Goal: Task Accomplishment & Management: Manage account settings

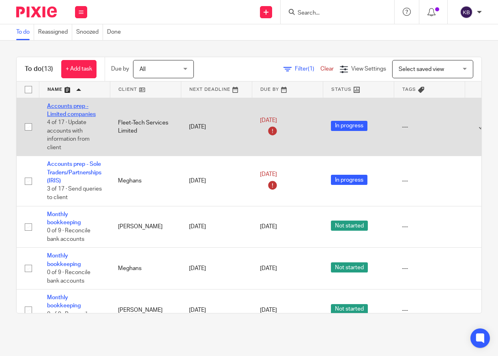
click at [88, 111] on link "Accounts prep - Limited companies" at bounding box center [71, 111] width 49 height 14
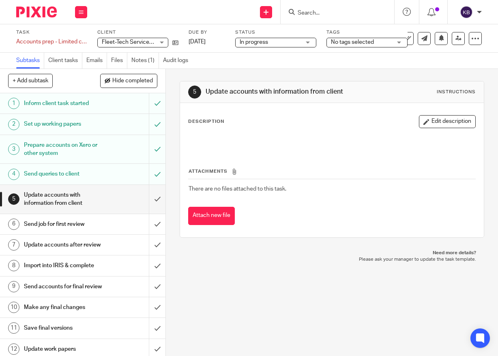
click at [81, 175] on h1 "Send queries to client" at bounding box center [63, 174] width 78 height 12
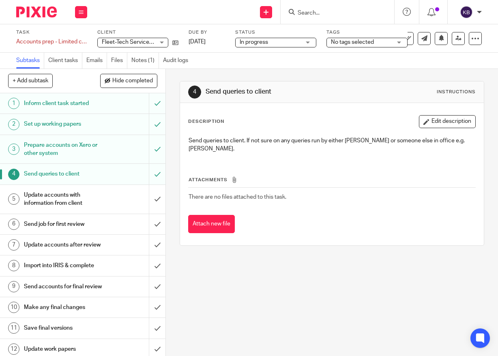
click at [36, 17] on div at bounding box center [33, 12] width 67 height 24
click at [36, 15] on img at bounding box center [36, 11] width 41 height 11
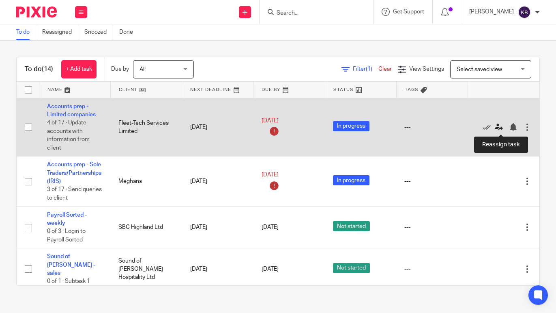
click at [498, 127] on icon at bounding box center [499, 127] width 8 height 8
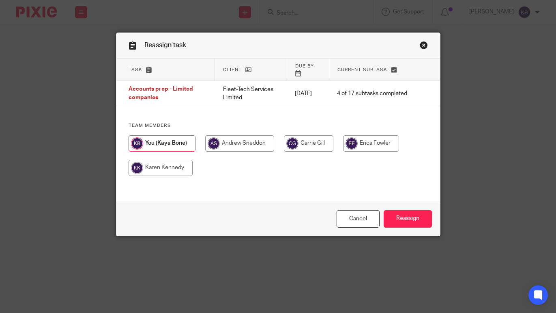
click at [170, 165] on input "radio" at bounding box center [161, 168] width 64 height 16
radio input "true"
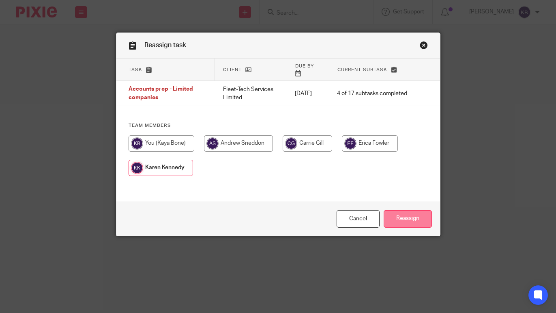
click at [402, 216] on input "Reassign" at bounding box center [408, 218] width 48 height 17
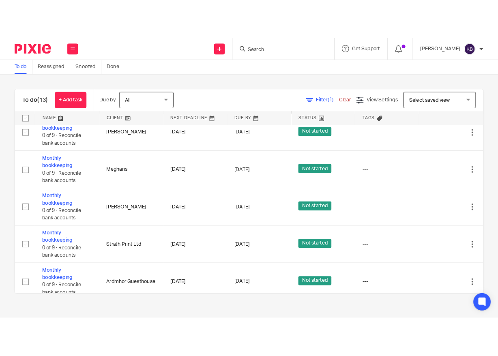
scroll to position [191, 0]
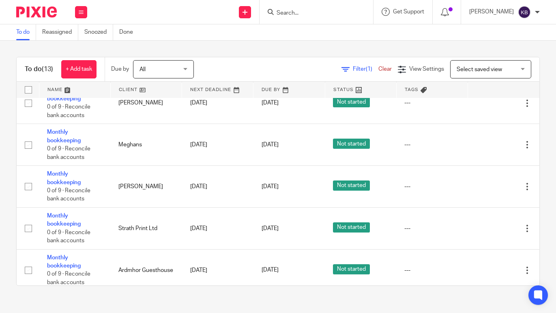
click at [221, 259] on td "[DATE]" at bounding box center [217, 270] width 71 height 42
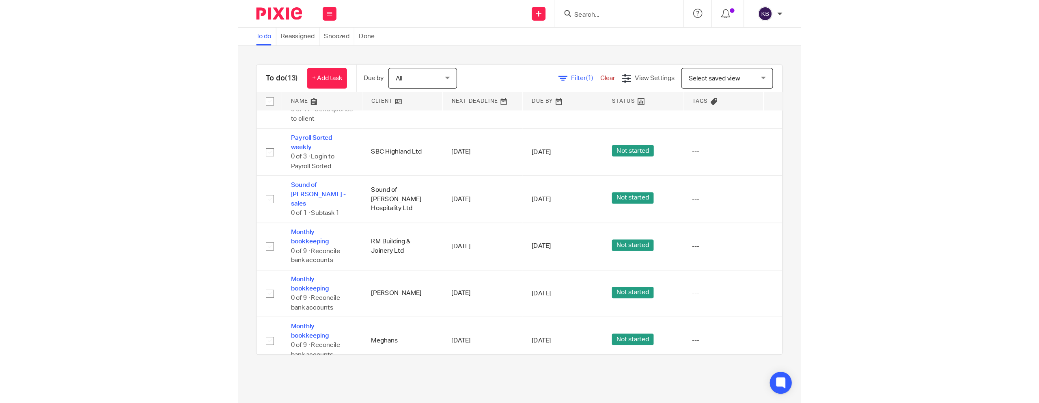
scroll to position [0, 0]
